Goal: Information Seeking & Learning: Learn about a topic

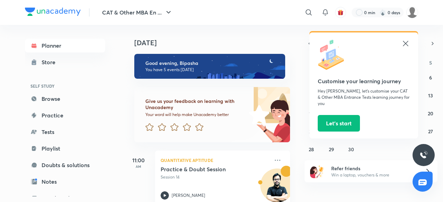
scroll to position [273, 0]
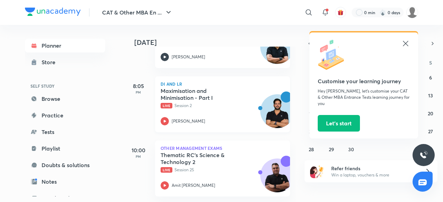
click at [196, 93] on h5 "Maximisation and Minimisation - Part I" at bounding box center [204, 95] width 86 height 14
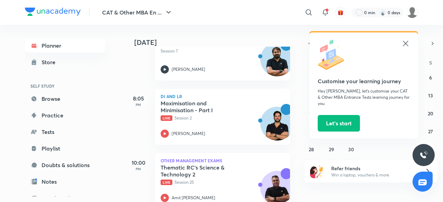
scroll to position [273, 0]
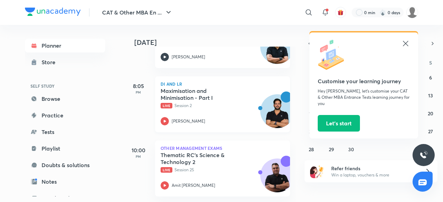
click at [207, 90] on h5 "Maximisation and Minimisation - Part I" at bounding box center [204, 95] width 86 height 14
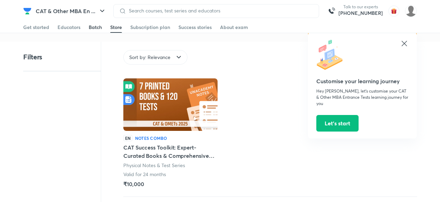
click at [92, 28] on div "Batch" at bounding box center [95, 27] width 13 height 7
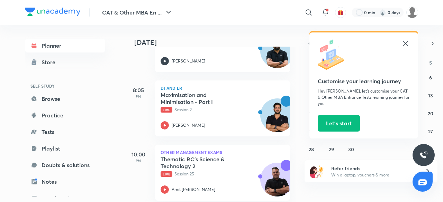
scroll to position [273, 0]
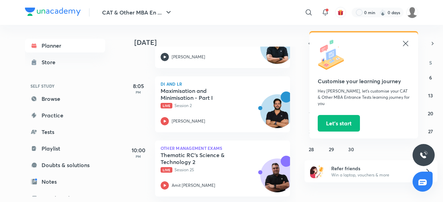
click at [404, 43] on icon at bounding box center [405, 43] width 8 height 8
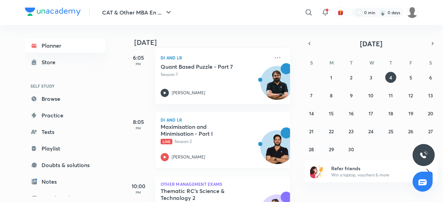
scroll to position [230, 0]
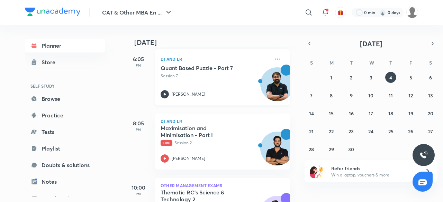
click at [225, 75] on p "Session 7" at bounding box center [215, 76] width 109 height 6
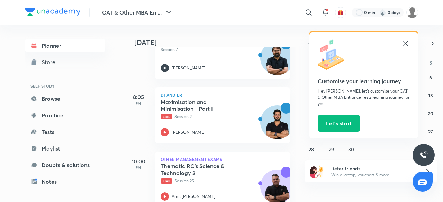
scroll to position [273, 0]
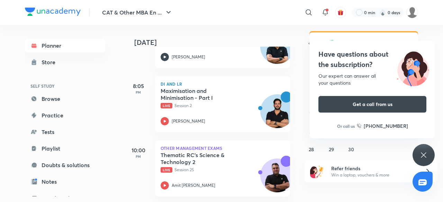
click at [208, 125] on div "DI and LR Maximisation and Minimisation - Part I Live Session 2 Ravi Kumar" at bounding box center [222, 104] width 135 height 56
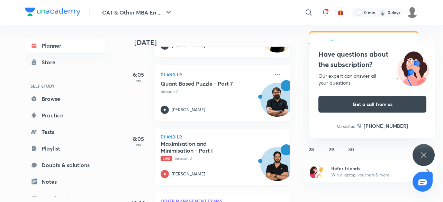
scroll to position [158, 0]
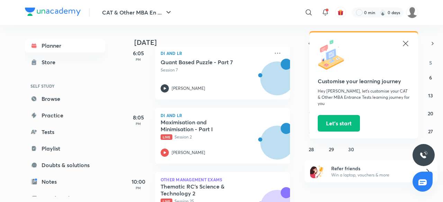
scroll to position [273, 0]
